Goal: Task Accomplishment & Management: Manage account settings

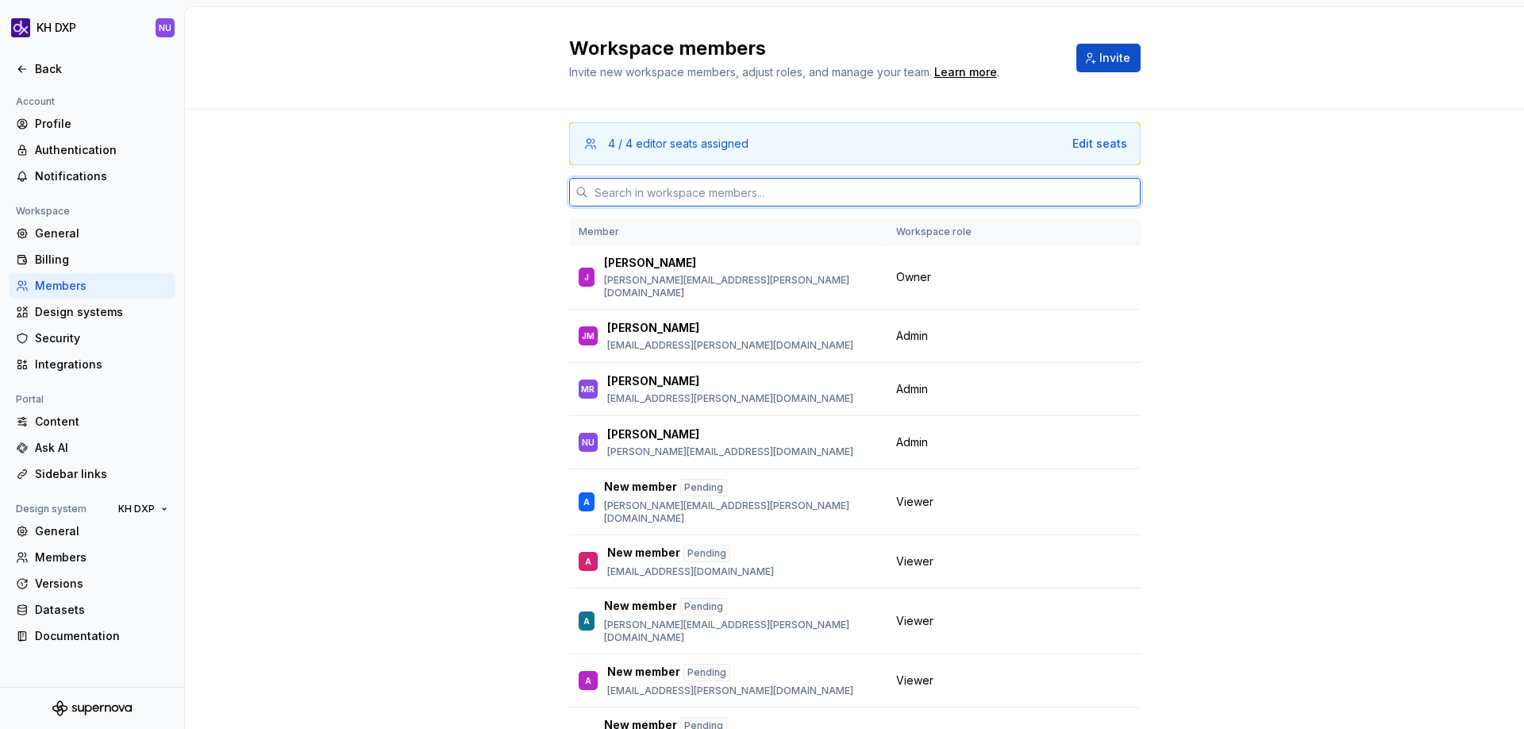
click at [772, 198] on input "text" at bounding box center [864, 192] width 552 height 29
click at [652, 199] on input "text" at bounding box center [864, 192] width 552 height 29
paste input "[PERSON_NAME][EMAIL_ADDRESS][PERSON_NAME][DOMAIN_NAME]"
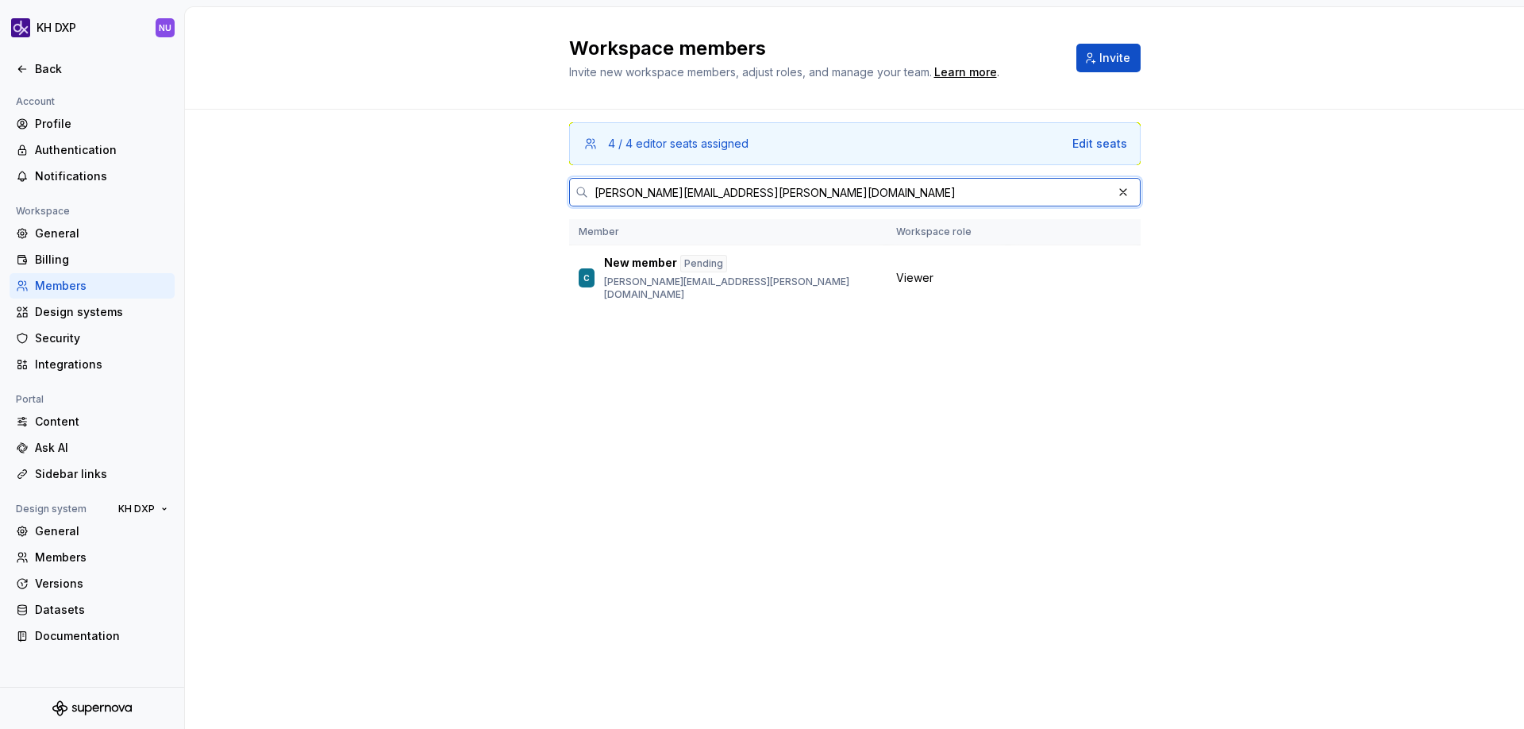
click at [764, 195] on input "[PERSON_NAME][EMAIL_ADDRESS][PERSON_NAME][DOMAIN_NAME]" at bounding box center [850, 192] width 524 height 29
paste input "[PERSON_NAME].[PERSON_NAME]"
type input "[PERSON_NAME][EMAIL_ADDRESS][PERSON_NAME][DOMAIN_NAME]"
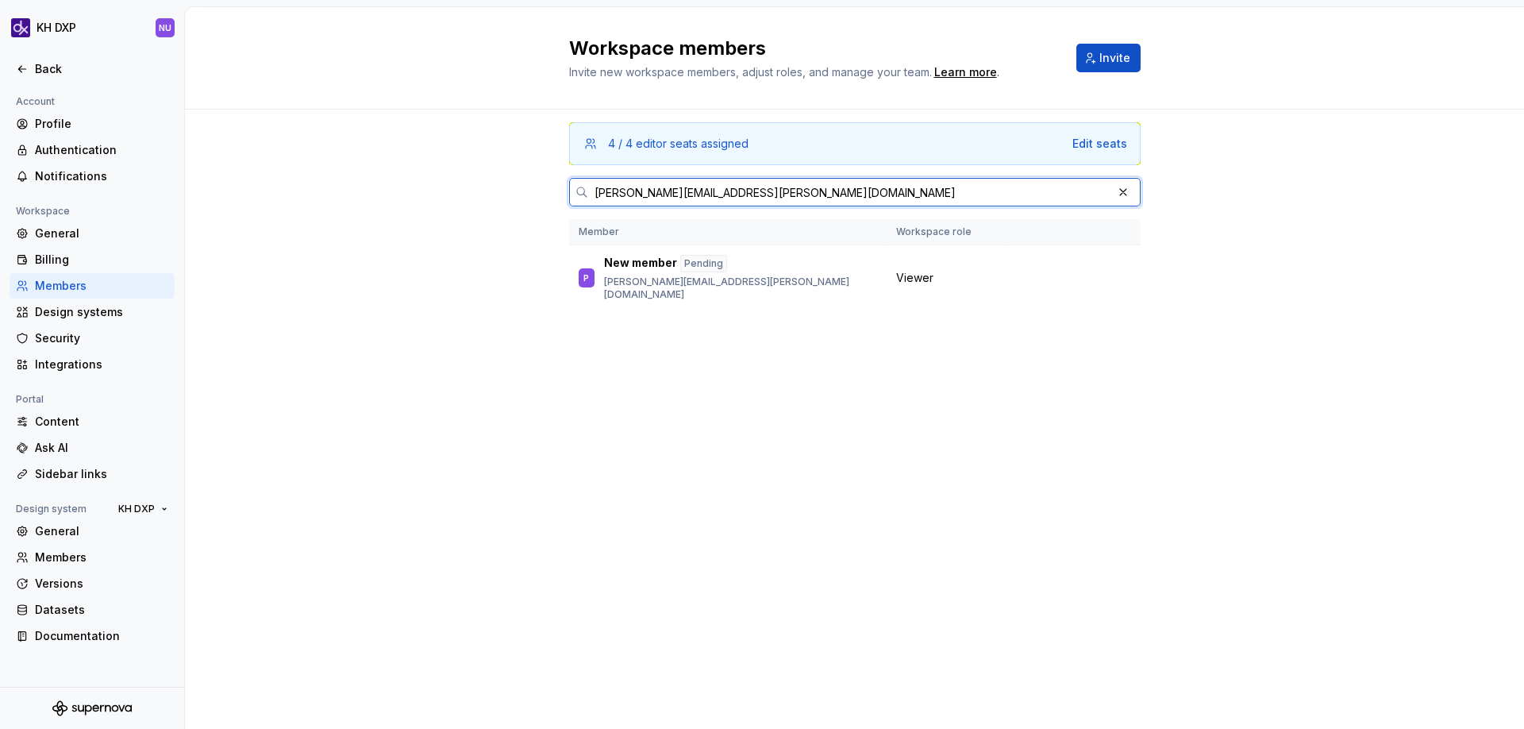
click at [764, 195] on input "[PERSON_NAME][EMAIL_ADDRESS][PERSON_NAME][DOMAIN_NAME]" at bounding box center [850, 192] width 524 height 29
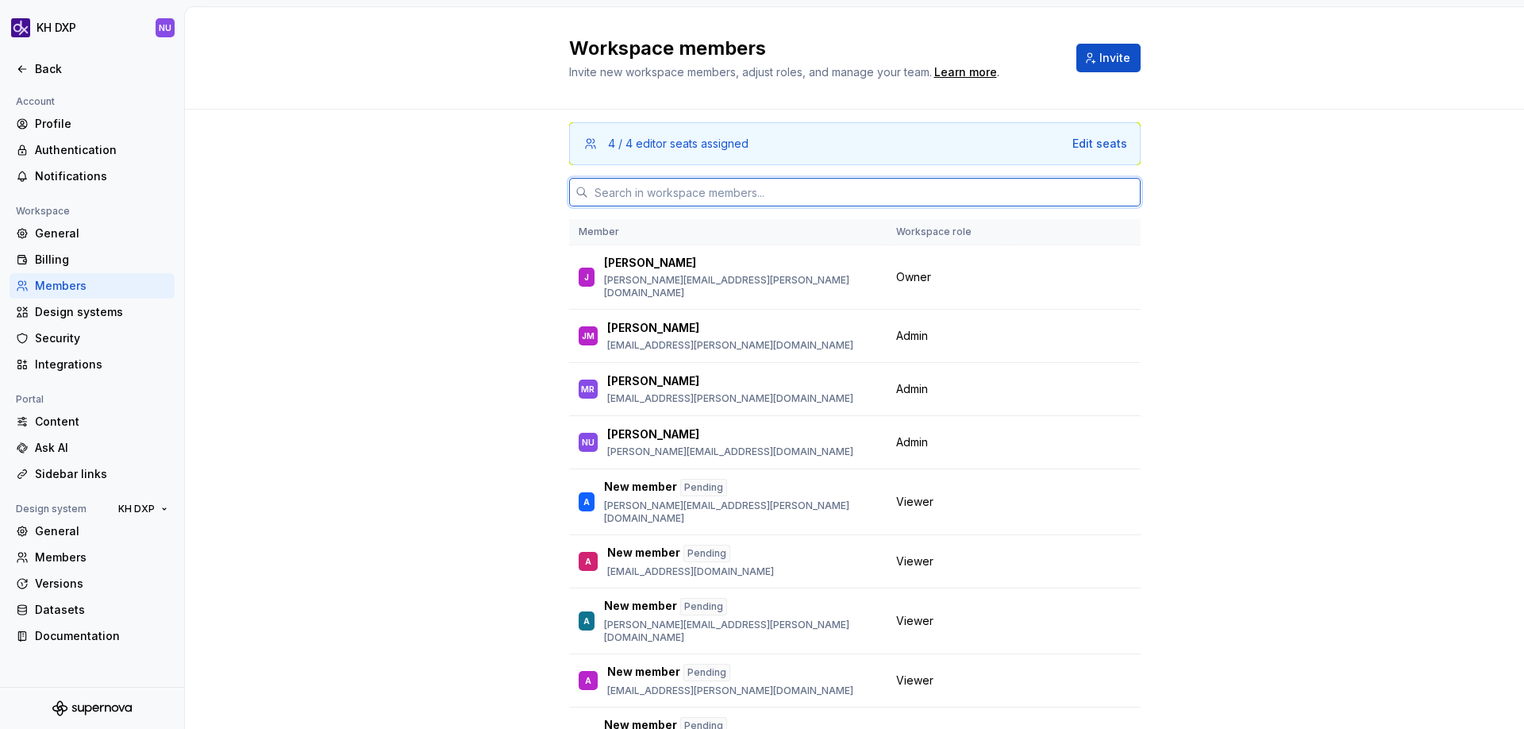
click at [668, 187] on input "text" at bounding box center [864, 192] width 552 height 29
paste input "[PERSON_NAME][EMAIL_ADDRESS][DOMAIN_NAME]"
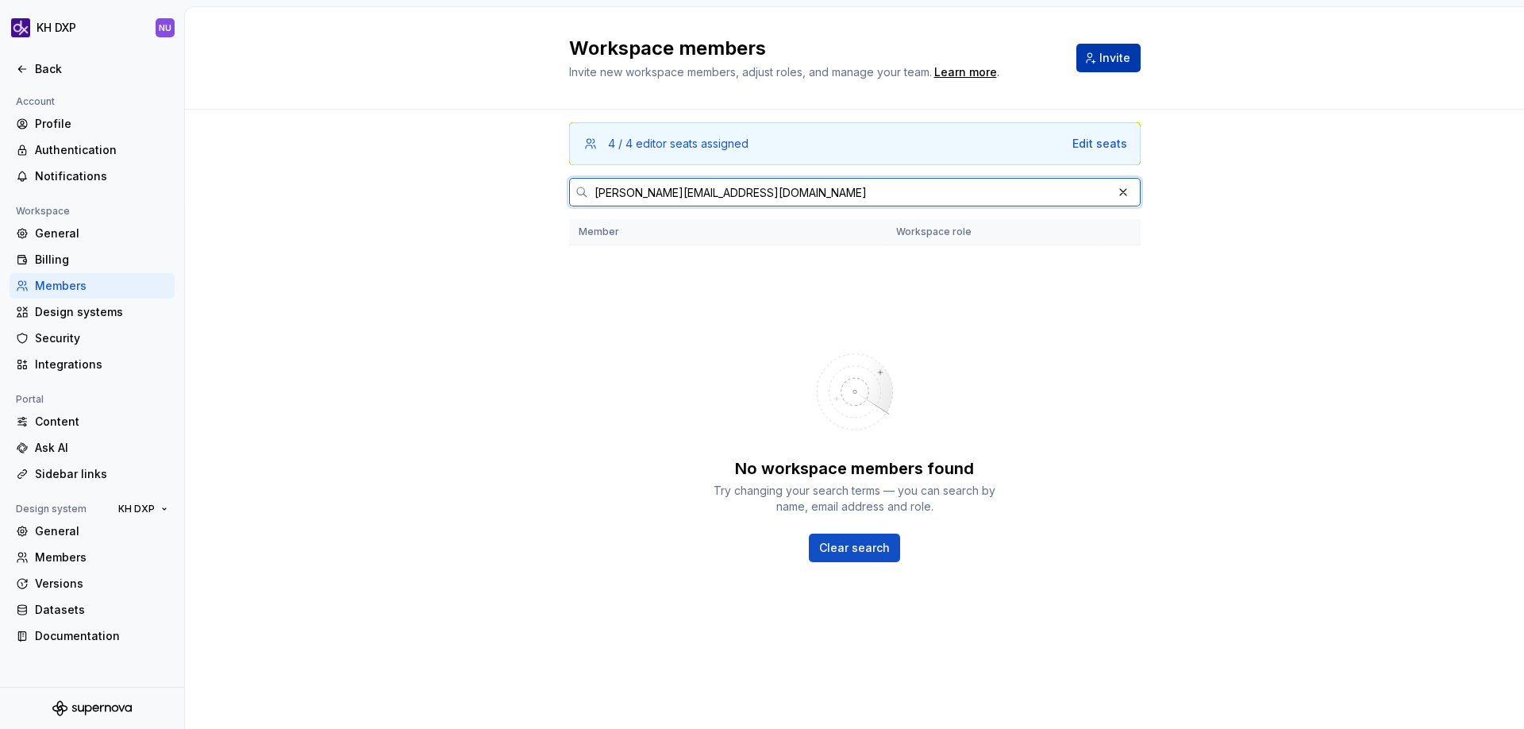
type input "[PERSON_NAME][EMAIL_ADDRESS][DOMAIN_NAME]"
click at [1112, 55] on span "Invite" at bounding box center [1114, 58] width 31 height 16
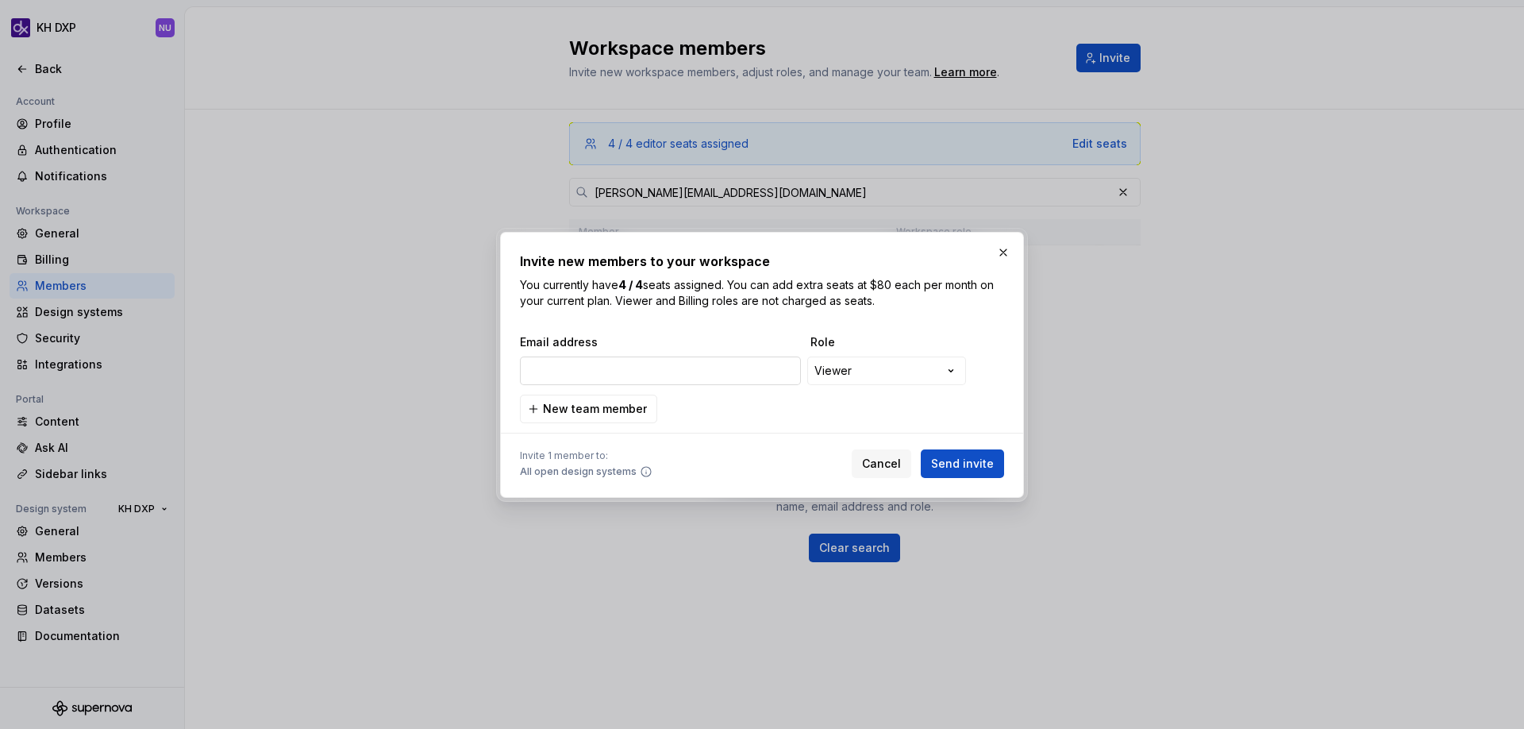
click at [664, 373] on input "email" at bounding box center [660, 370] width 281 height 29
type input "[PERSON_NAME][EMAIL_ADDRESS][DOMAIN_NAME]"
click at [625, 410] on span "New team member" at bounding box center [595, 409] width 104 height 16
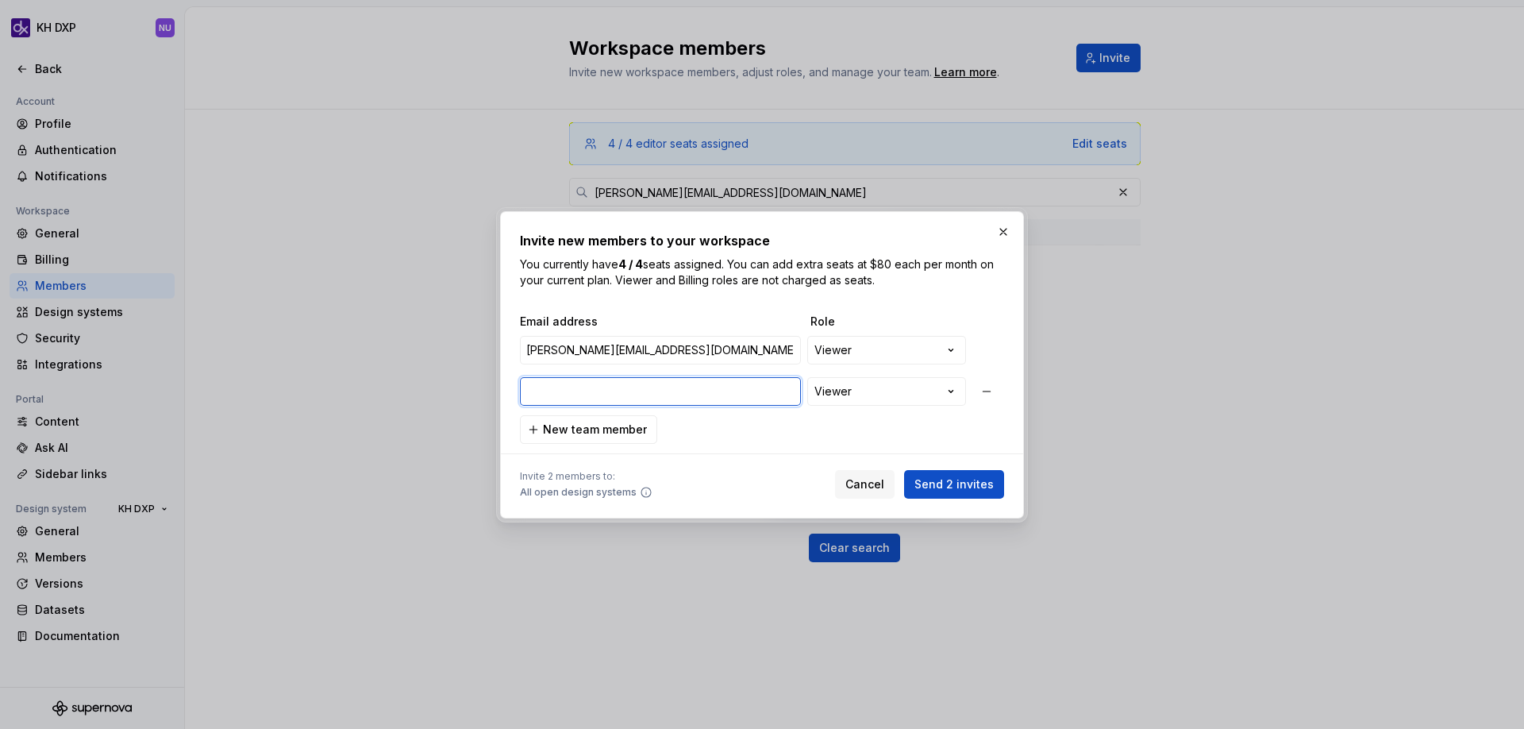
click at [601, 386] on input "email" at bounding box center [660, 391] width 281 height 29
paste input "[PERSON_NAME][EMAIL_ADDRESS][DOMAIN_NAME]"
type input "[PERSON_NAME][EMAIL_ADDRESS][DOMAIN_NAME]"
click at [976, 487] on span "Send 2 invites" at bounding box center [953, 484] width 79 height 16
